Goal: Check status

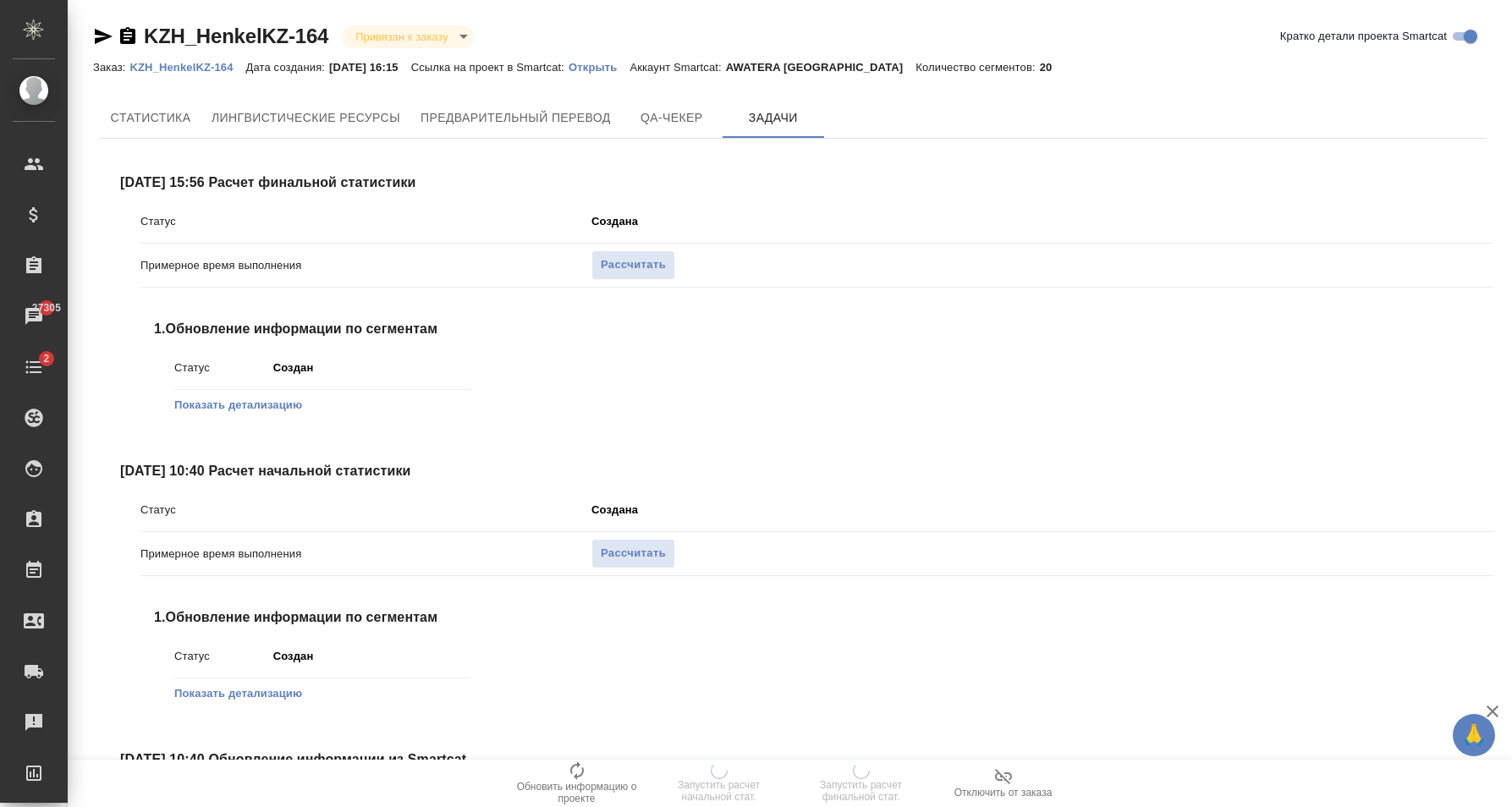
scroll to position [172, 0]
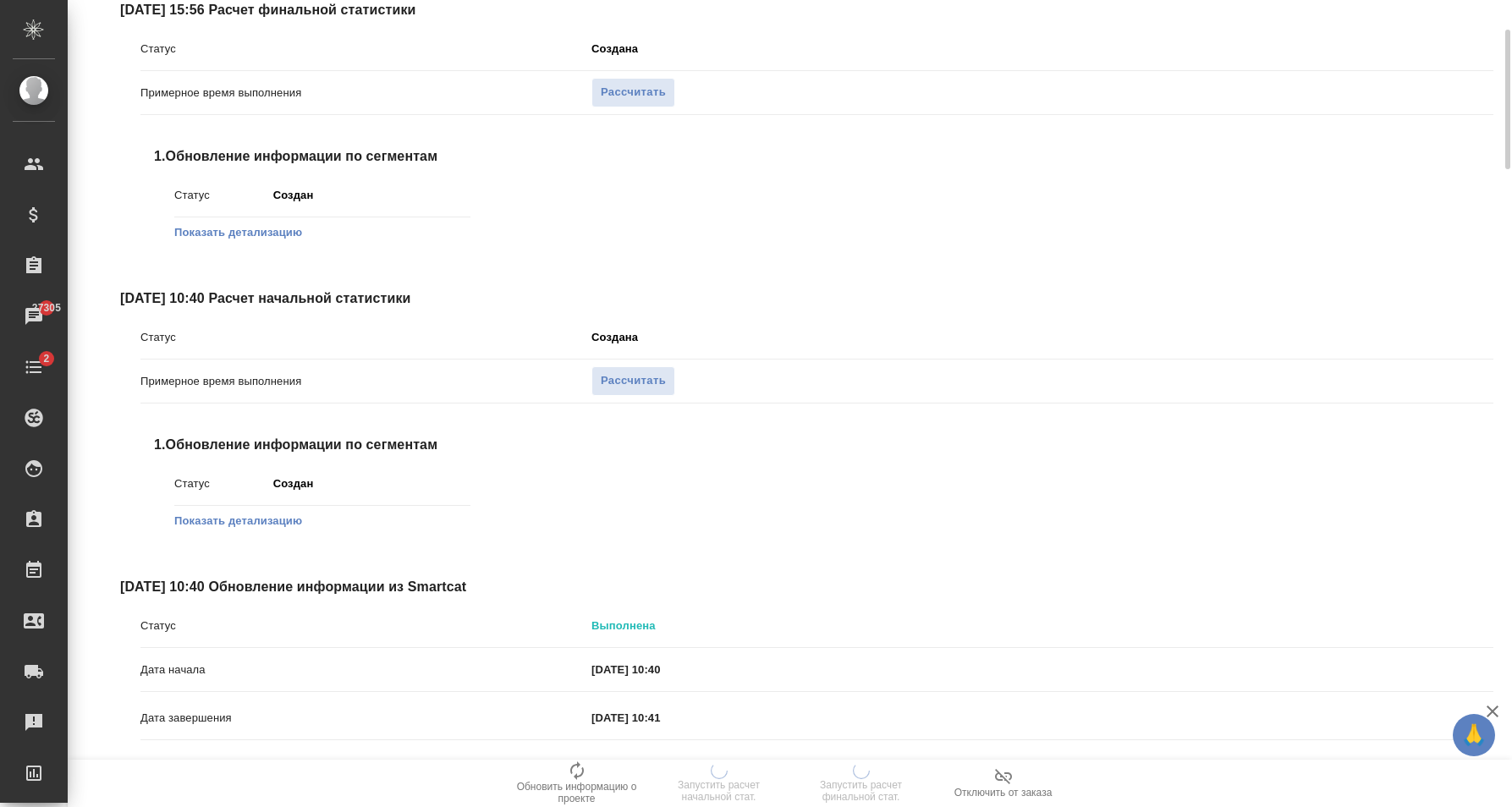
click at [918, 311] on div "[DATE] 10:40 Расчет начальной статистики Статус Создана Примерное время выполне…" at bounding box center [806, 426] width 1373 height 275
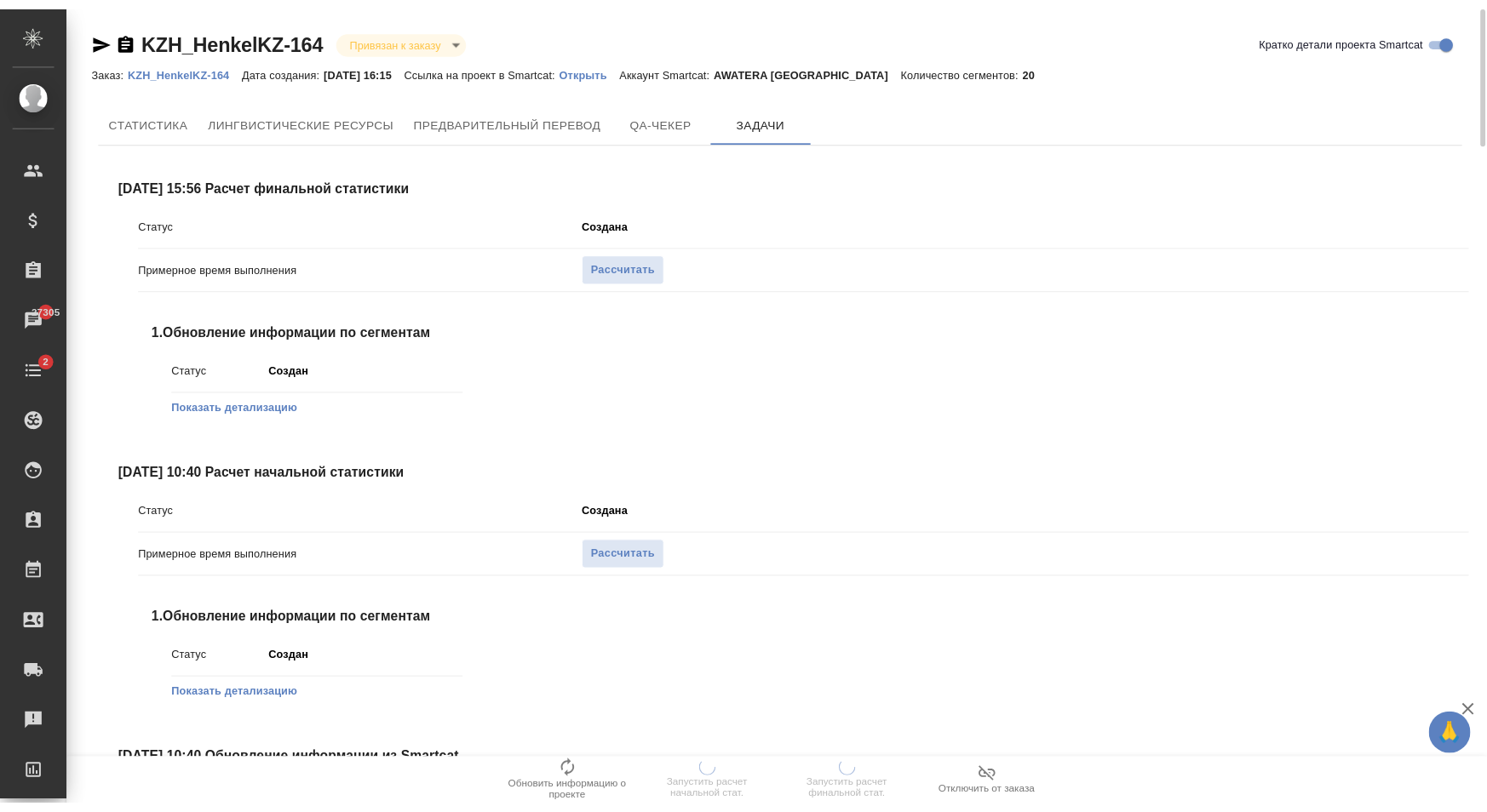
scroll to position [0, 0]
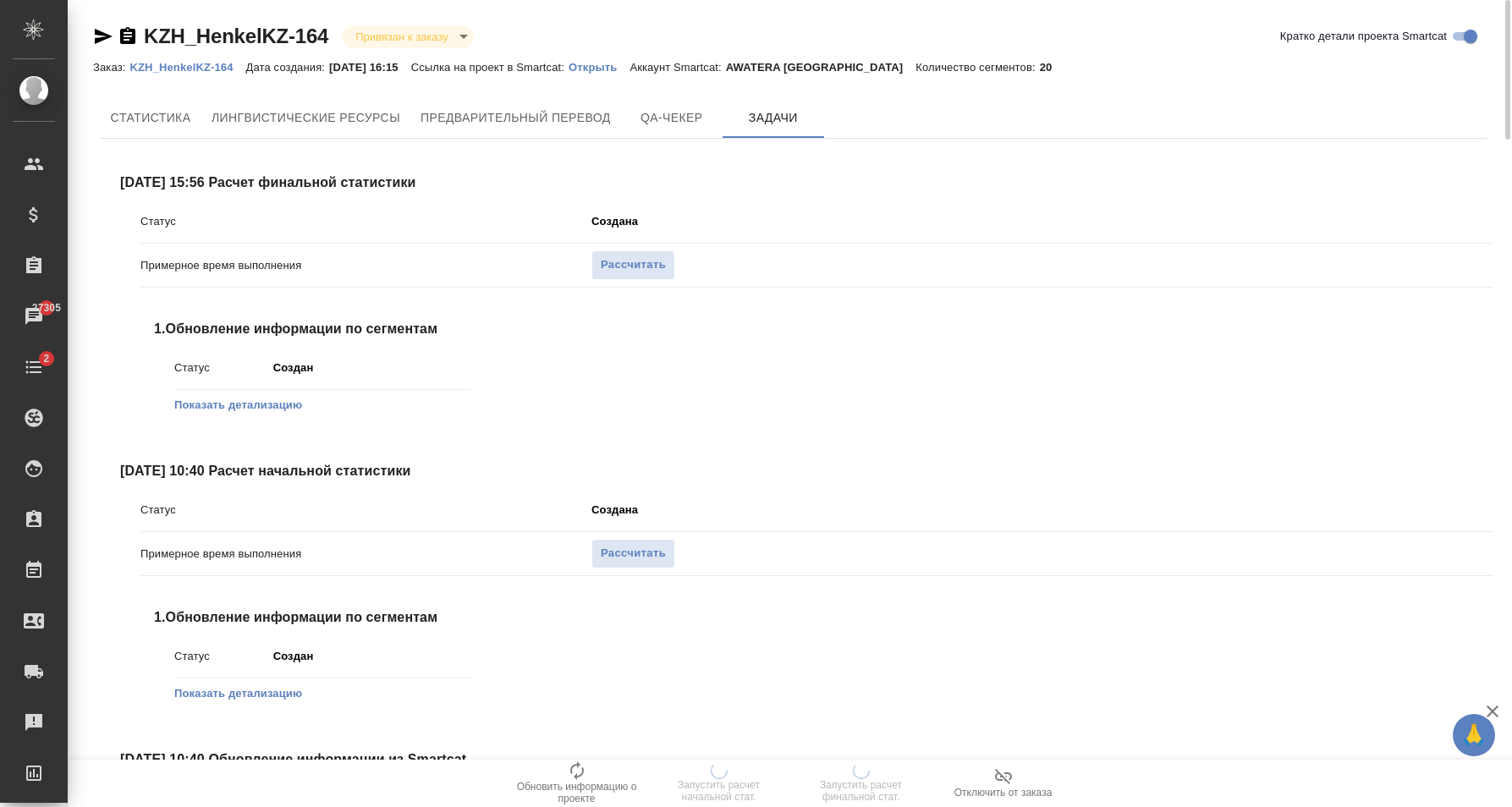
click at [819, 486] on div "[DATE] 10:40 Расчет начальной статистики Статус Создана Примерное время выполне…" at bounding box center [806, 599] width 1373 height 275
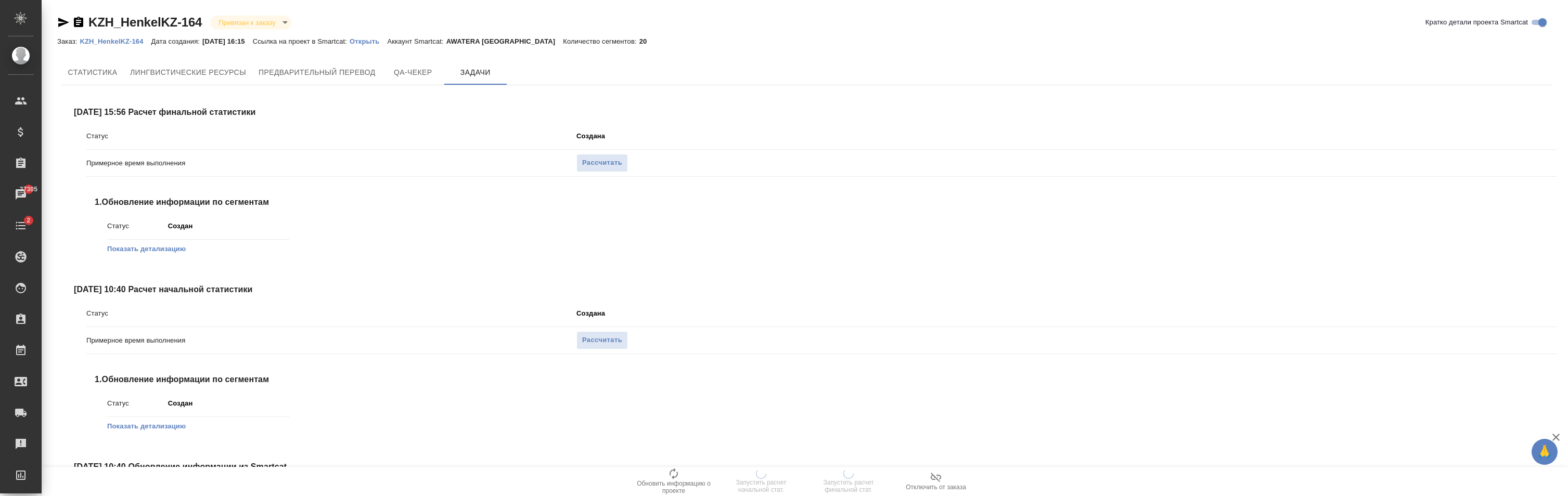
click at [929, 337] on p "Рассчитать" at bounding box center [1066, 340] width 980 height 18
click at [929, 349] on p "Рассчитать" at bounding box center [1066, 340] width 980 height 18
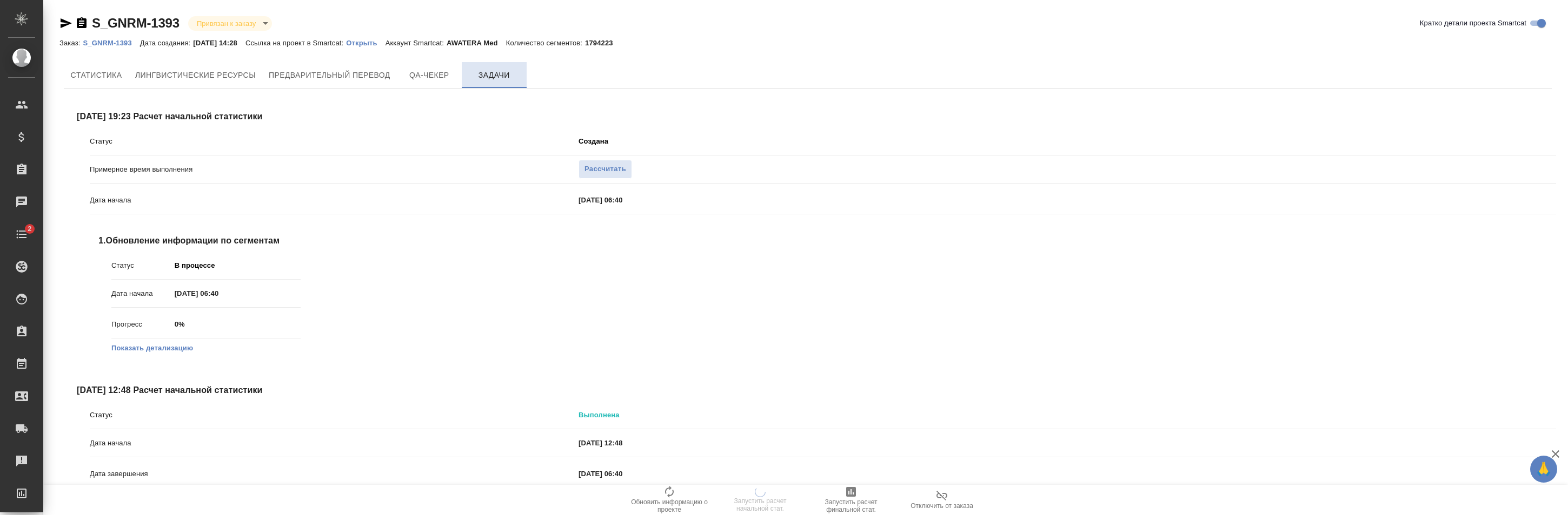
click at [512, 79] on span "Задачи" at bounding box center [494, 75] width 52 height 13
click at [173, 344] on button "Показать детализацию" at bounding box center [152, 348] width 82 height 11
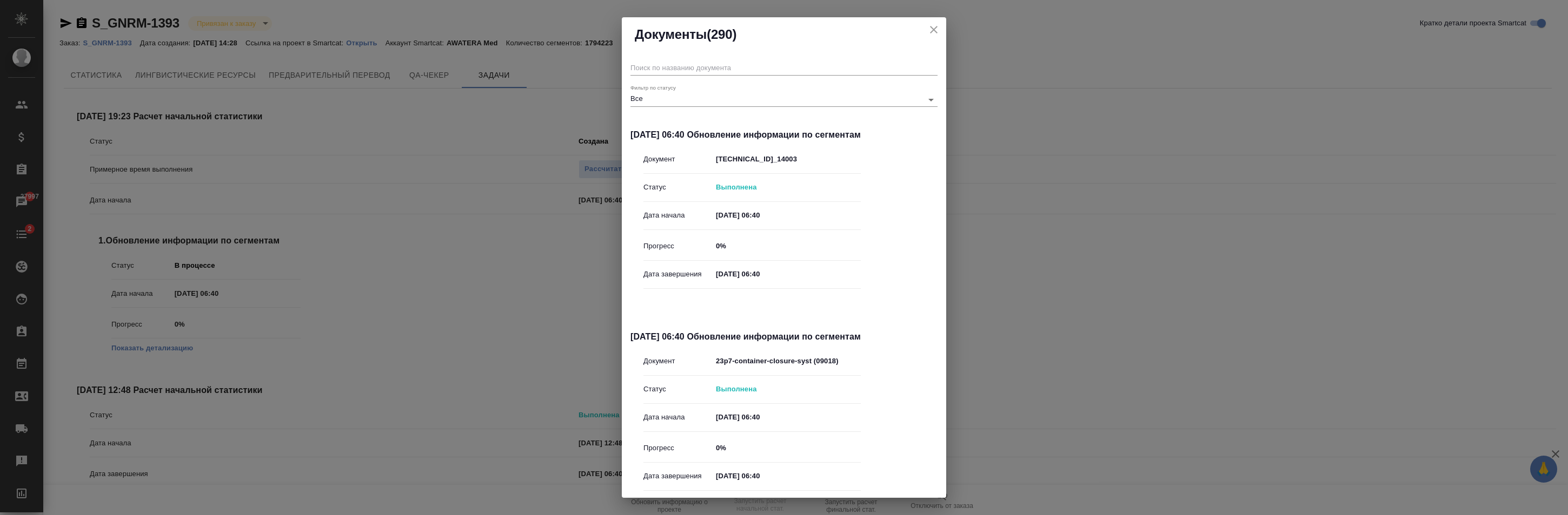
click at [443, 241] on div "Документы (290) Фильтр по статусу Все all 13.10.2025, 06:40 Обновление информац…" at bounding box center [784, 257] width 1568 height 515
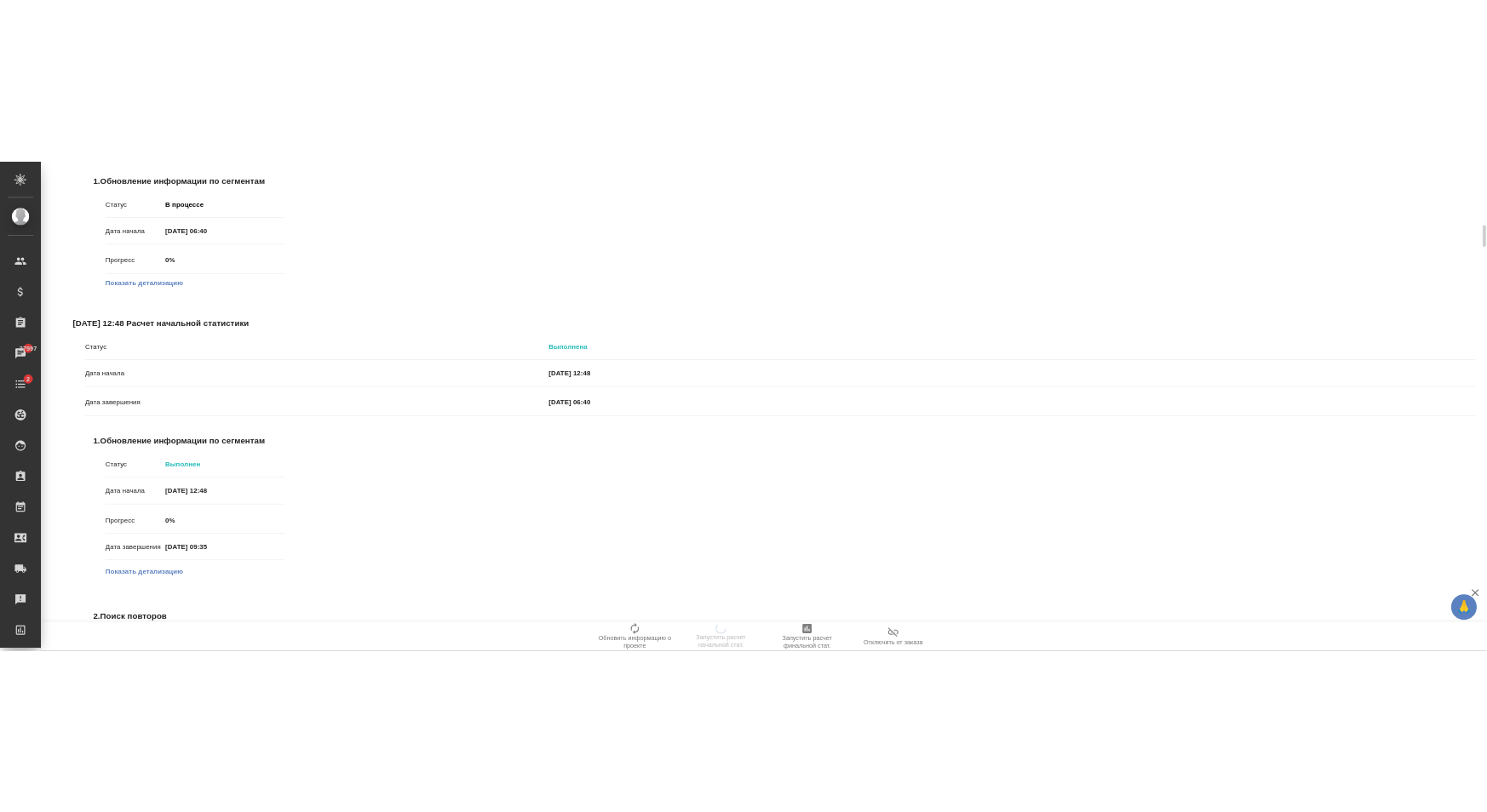
scroll to position [434, 0]
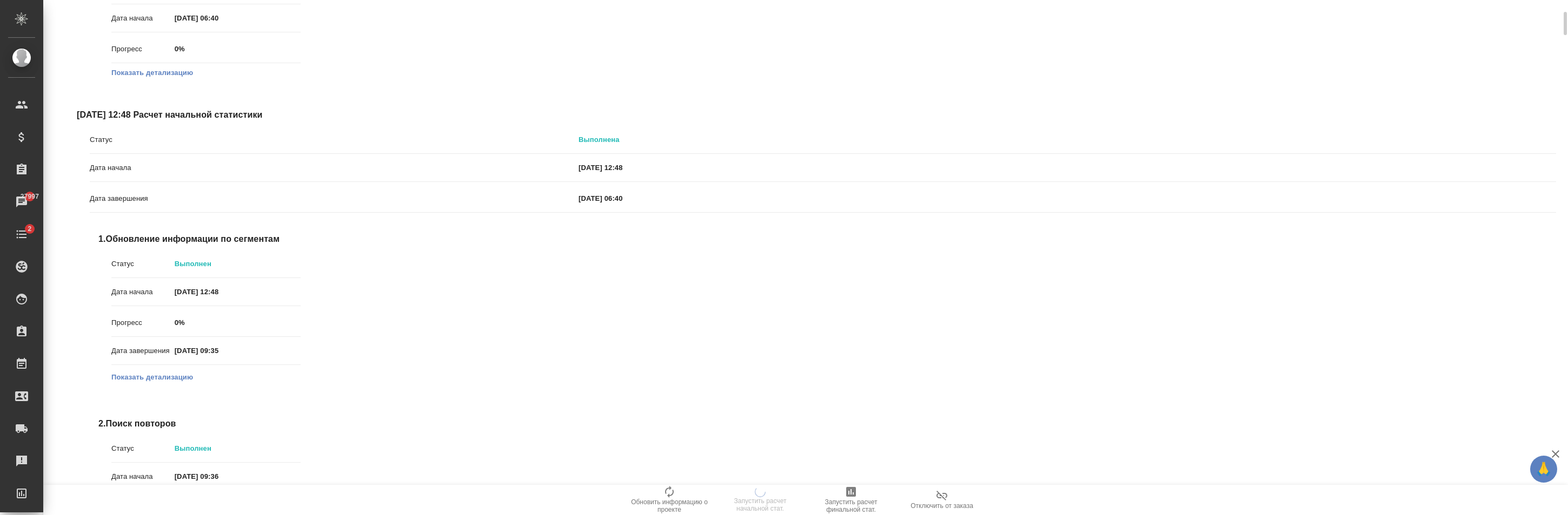
click at [158, 373] on button "Показать детализацию" at bounding box center [152, 377] width 82 height 11
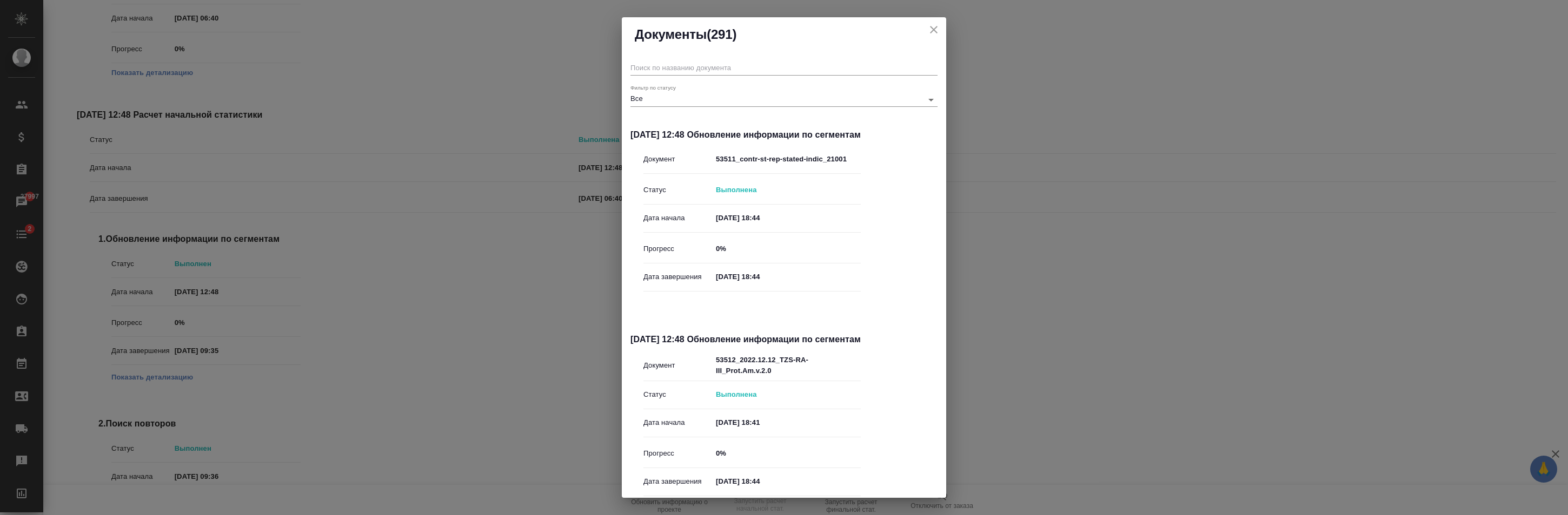
click at [498, 106] on div "Документы (291) Фильтр по статусу Все all 10.10.2025, 12:48 Обновление информац…" at bounding box center [784, 257] width 1568 height 515
